Goal: Check status: Check status

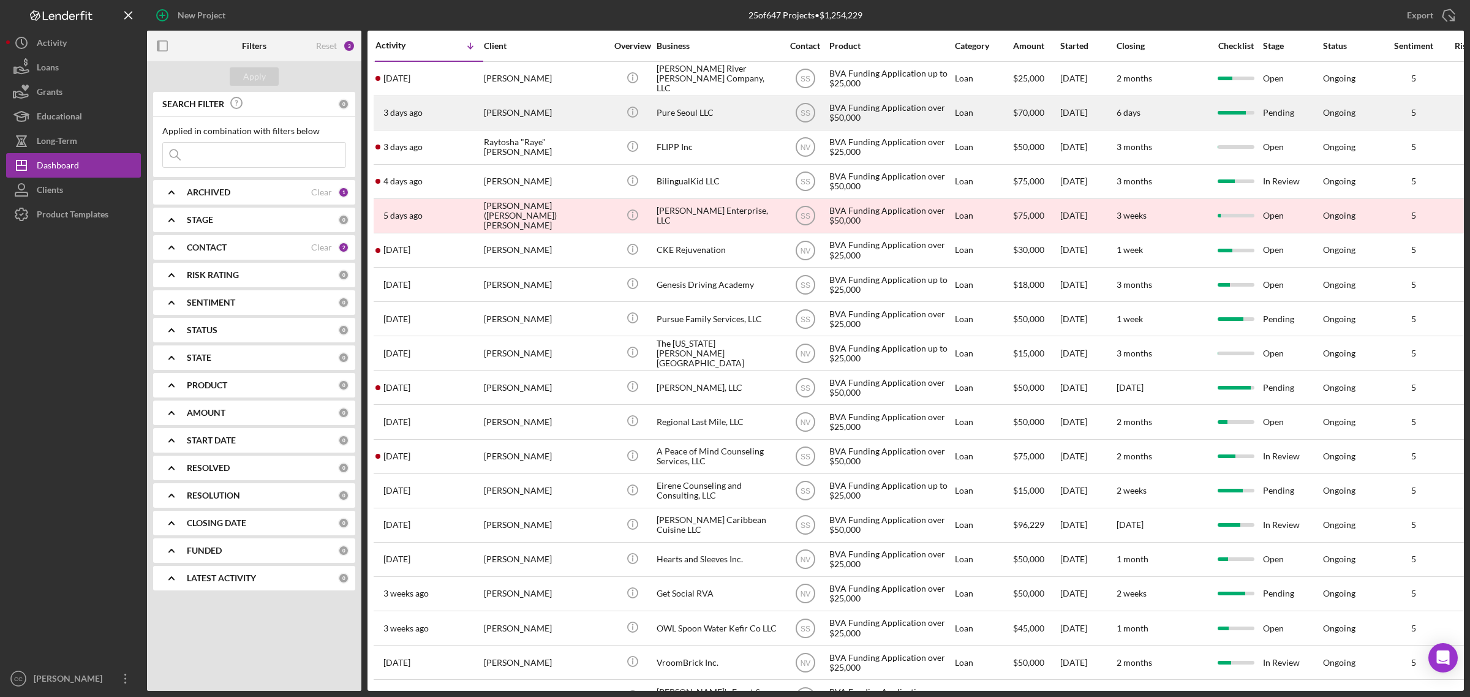
click at [687, 101] on div "Pure Seoul LLC" at bounding box center [718, 113] width 122 height 32
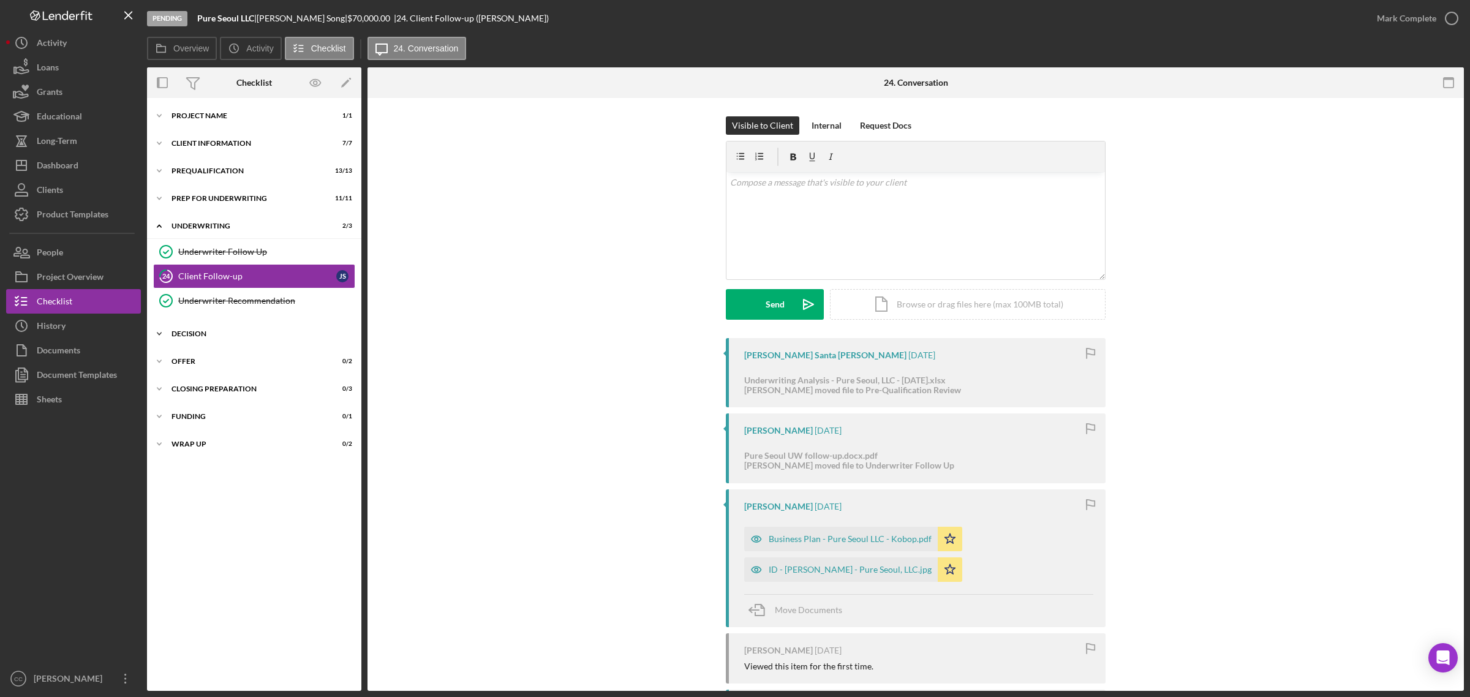
click at [196, 331] on div "Decision" at bounding box center [258, 333] width 175 height 7
click at [224, 361] on div "Determination" at bounding box center [266, 360] width 176 height 10
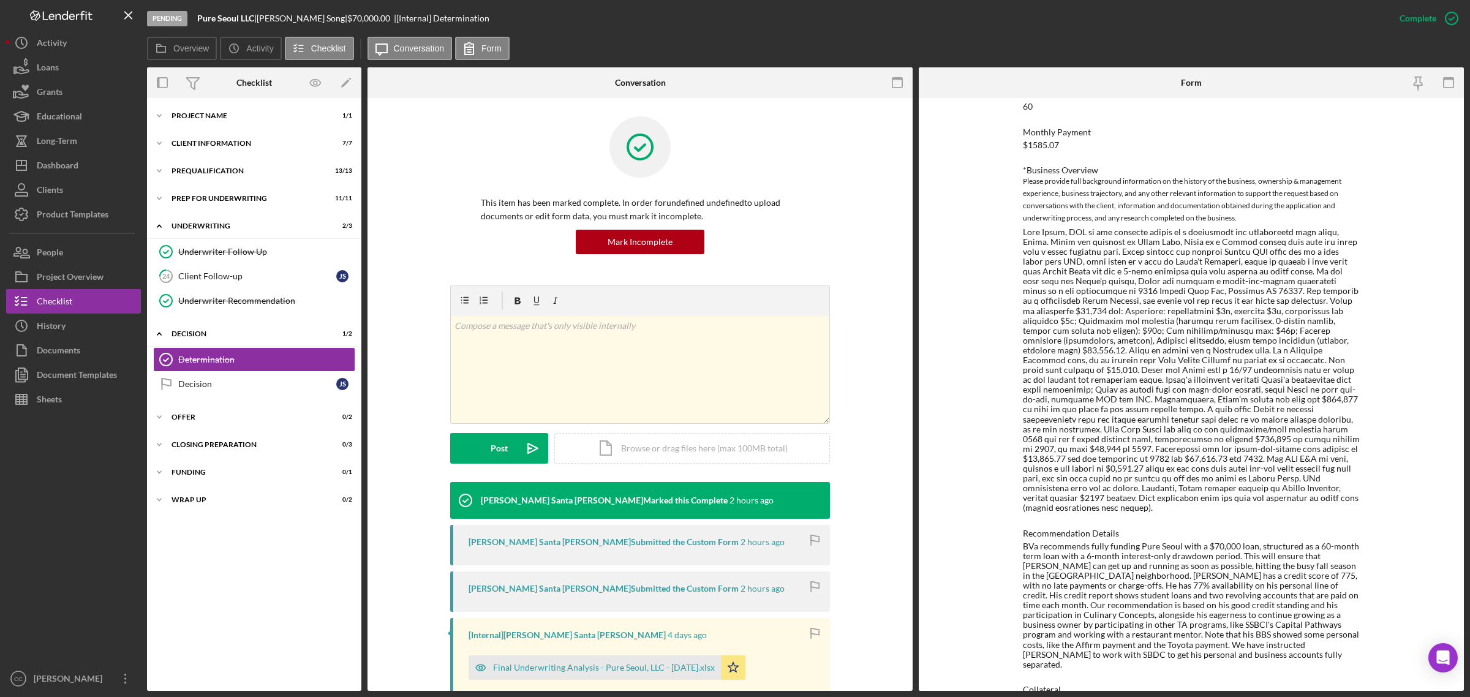
scroll to position [383, 0]
